Goal: Task Accomplishment & Management: Manage account settings

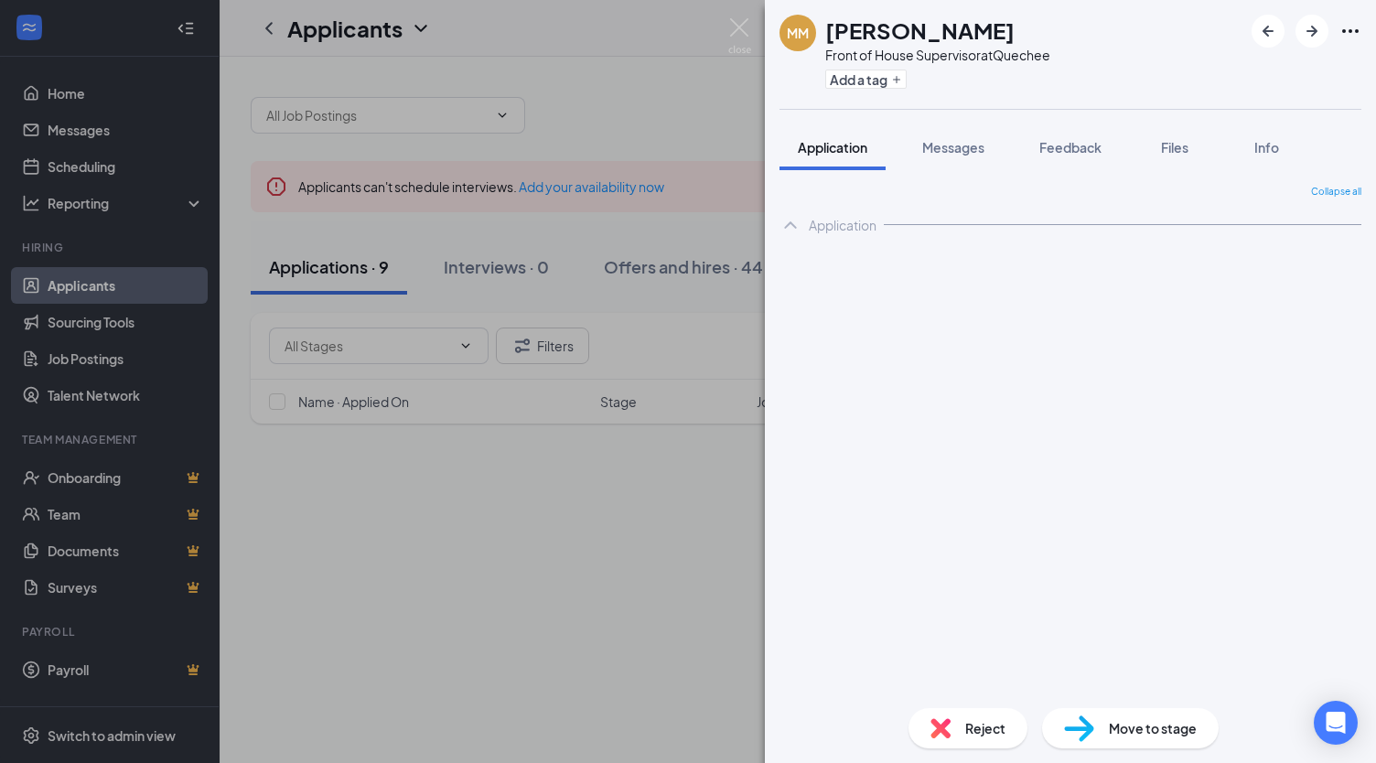
click at [96, 127] on div "MM [PERSON_NAME] Front of House Supervisor at Quechee Add a tag Application Mes…" at bounding box center [688, 381] width 1376 height 763
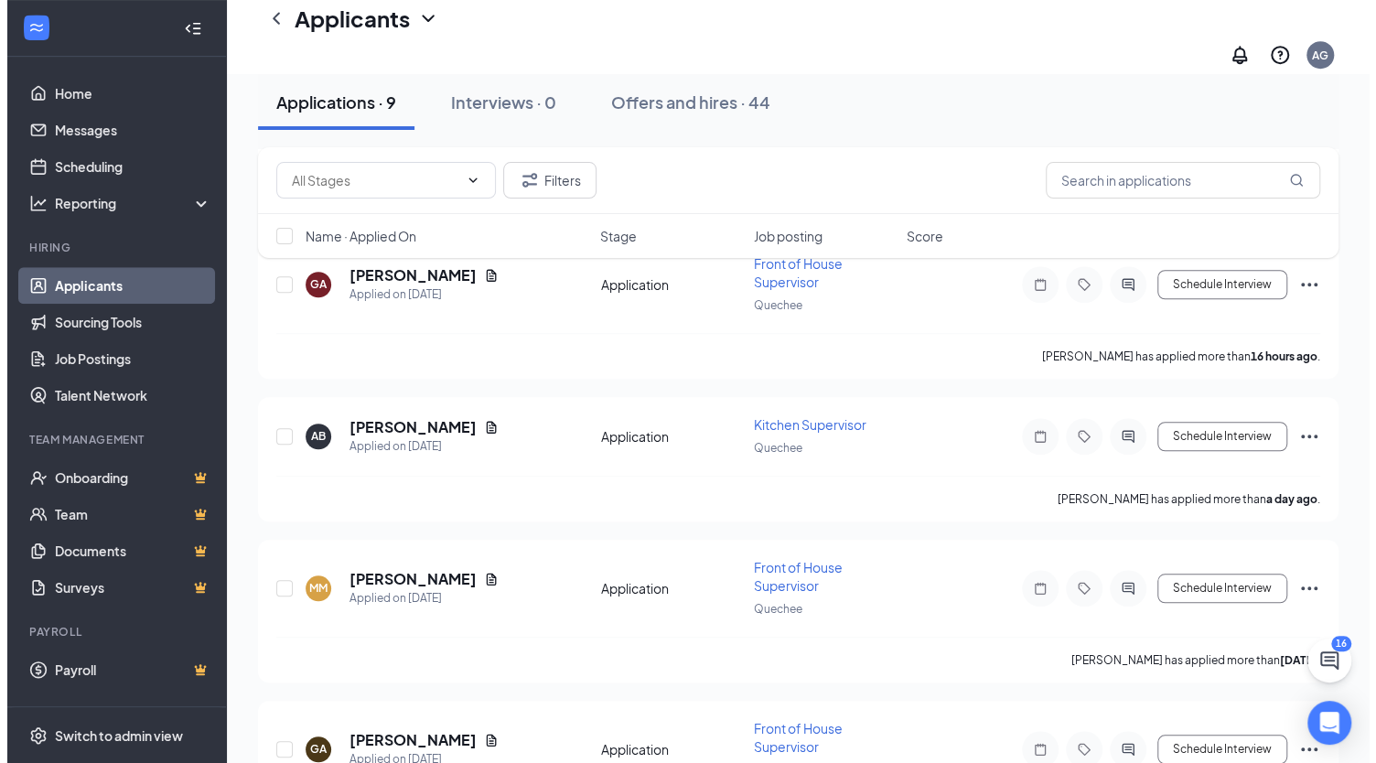
scroll to position [675, 0]
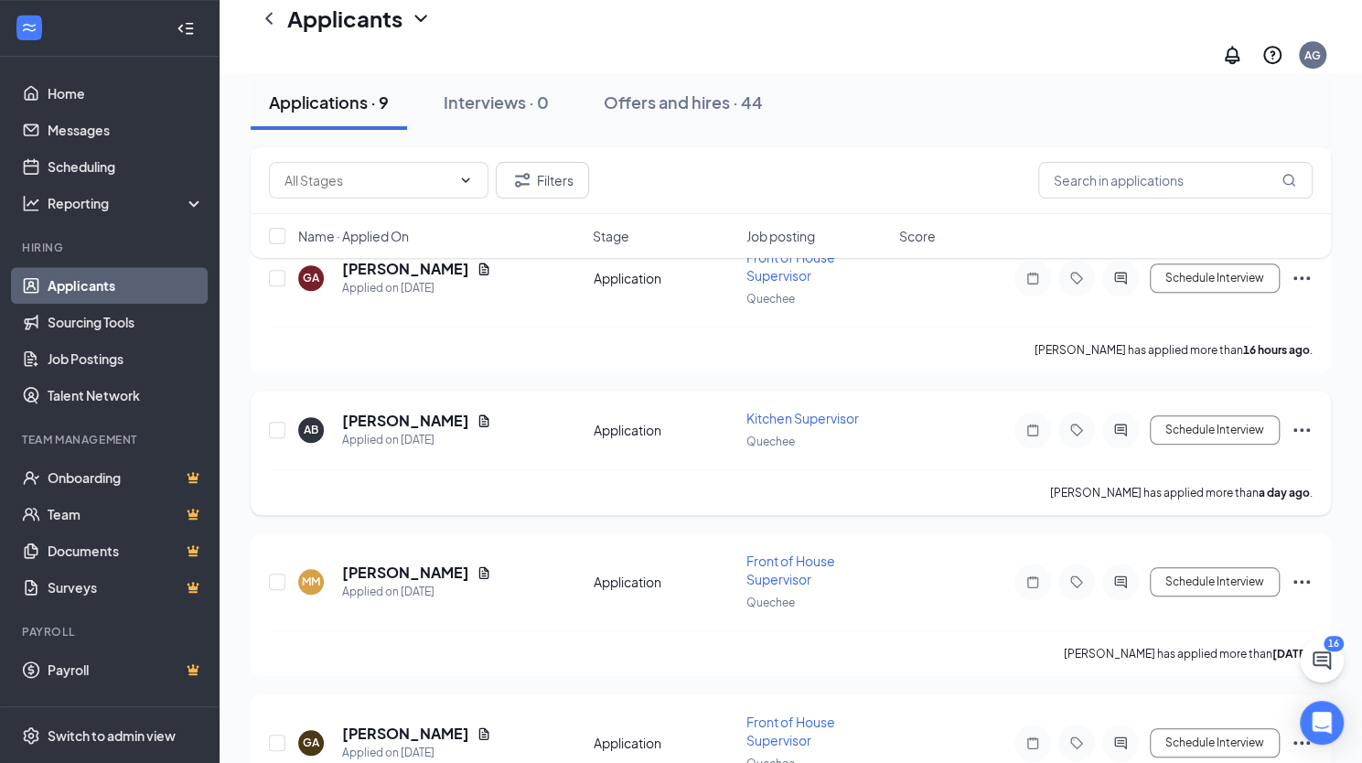
click at [377, 411] on h5 "[PERSON_NAME]" at bounding box center [405, 421] width 127 height 20
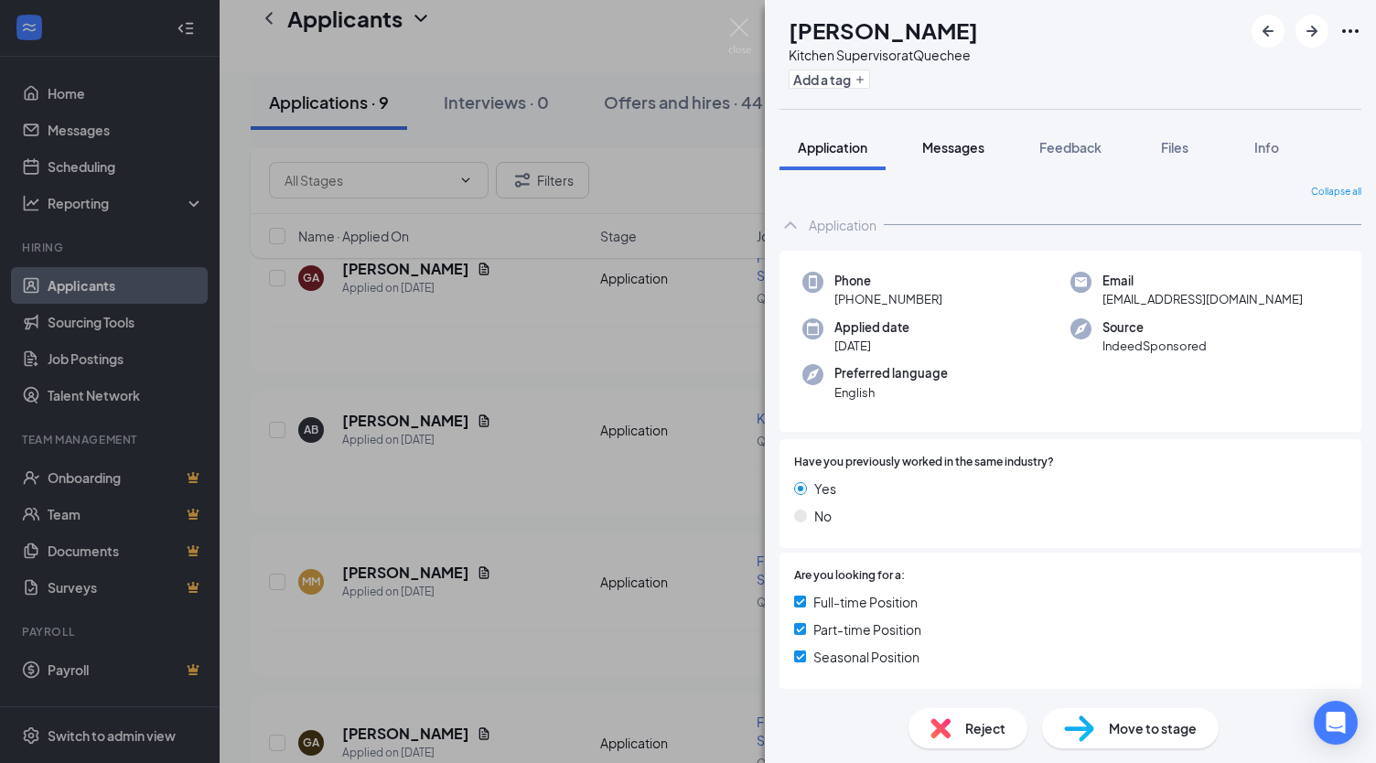
click at [981, 161] on button "Messages" at bounding box center [953, 147] width 99 height 46
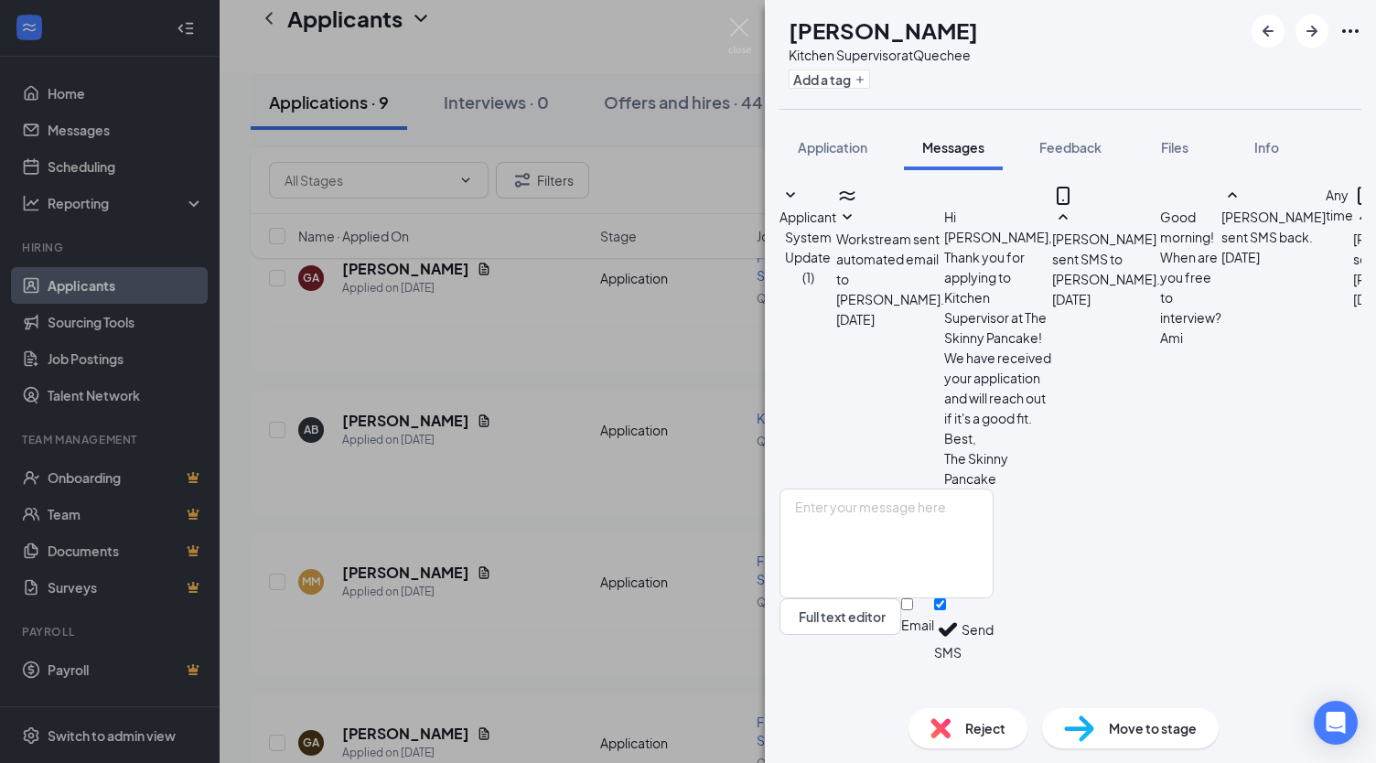
scroll to position [564, 0]
click at [1193, 151] on div "Files" at bounding box center [1175, 147] width 37 height 18
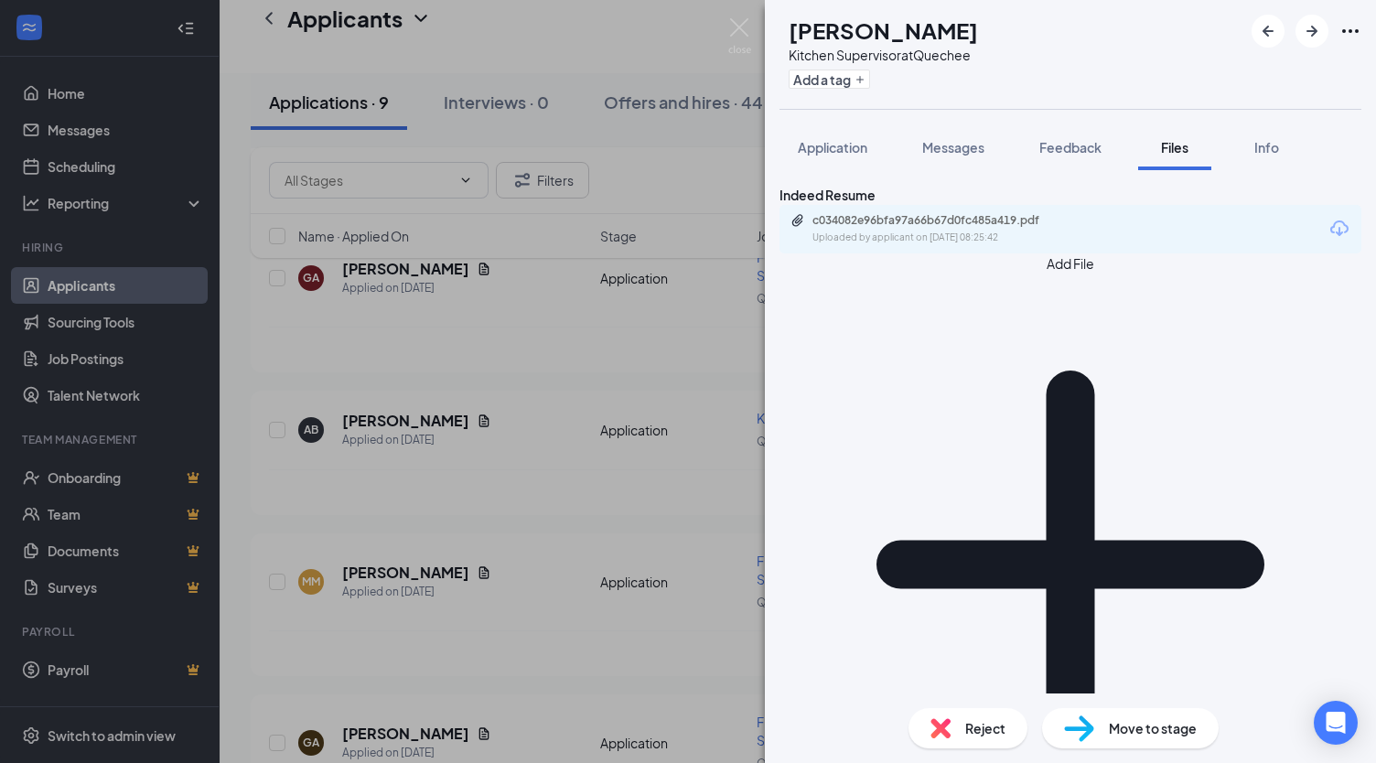
click at [910, 245] on div "Uploaded by applicant on [DATE] 08:25:42" at bounding box center [950, 238] width 275 height 15
